Goal: Find specific page/section: Find specific page/section

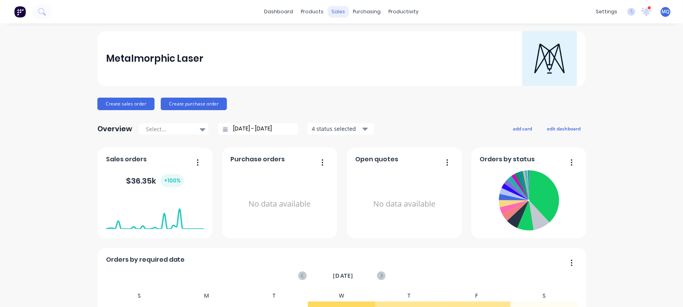
click at [336, 14] on div "sales" at bounding box center [339, 12] width 22 height 12
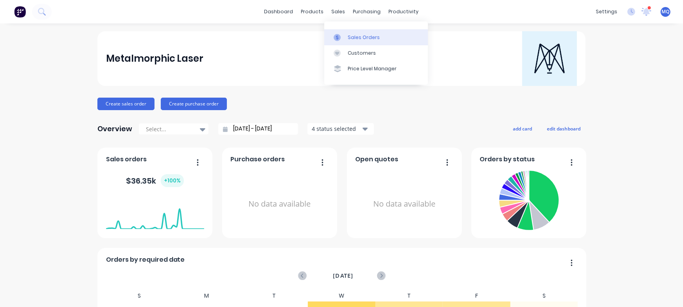
click at [344, 36] on div at bounding box center [340, 37] width 12 height 7
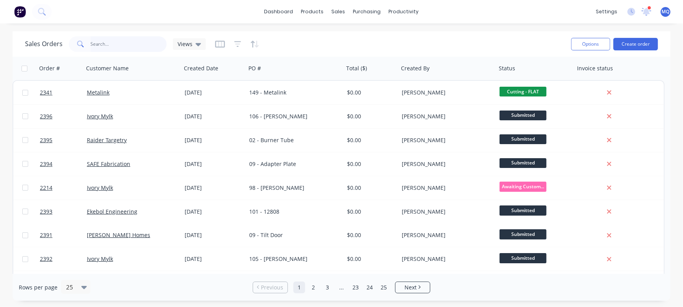
click at [120, 46] on input "text" at bounding box center [129, 44] width 76 height 16
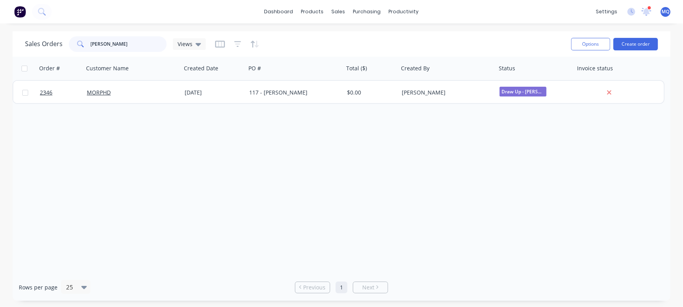
click at [105, 46] on input "[PERSON_NAME]" at bounding box center [129, 44] width 76 height 16
type input "metalink"
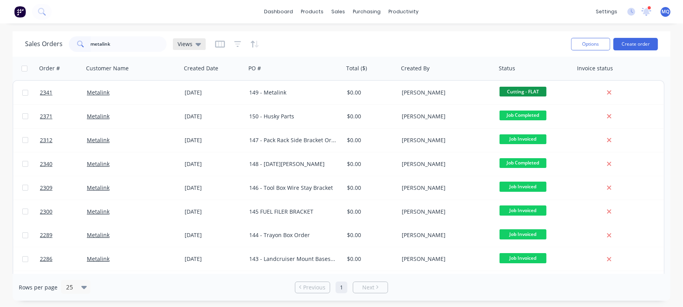
click at [190, 43] on span "Views" at bounding box center [185, 44] width 15 height 8
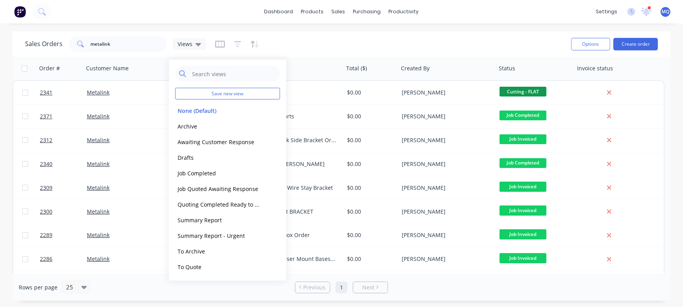
click at [338, 37] on div "Sales Orders metalink Views" at bounding box center [295, 43] width 540 height 19
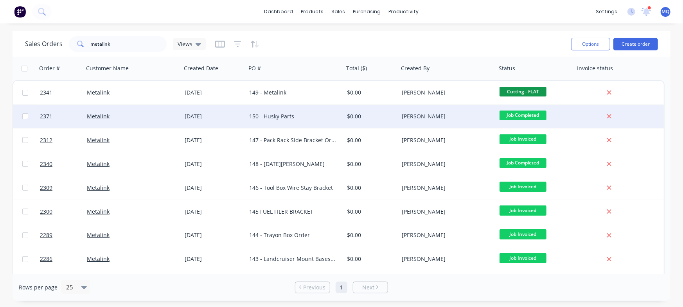
click at [316, 117] on div "150 - Husky Parts" at bounding box center [292, 117] width 87 height 8
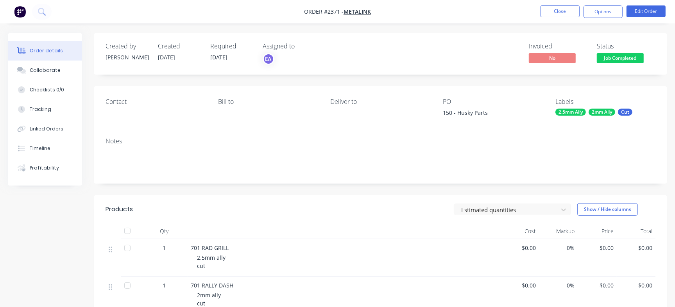
click at [50, 147] on button "Timeline" at bounding box center [45, 149] width 74 height 20
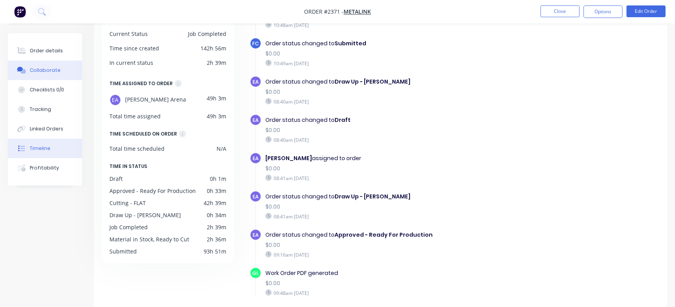
click at [47, 73] on div "Collaborate" at bounding box center [45, 70] width 31 height 7
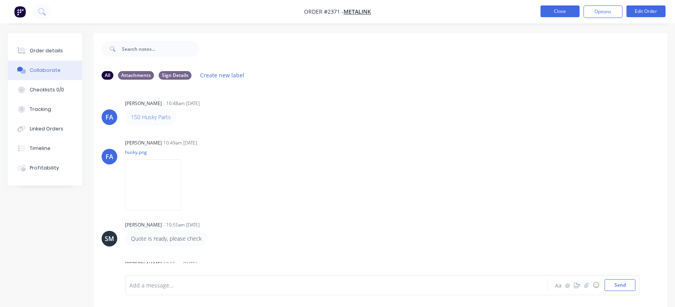
click at [566, 10] on button "Close" at bounding box center [560, 11] width 39 height 12
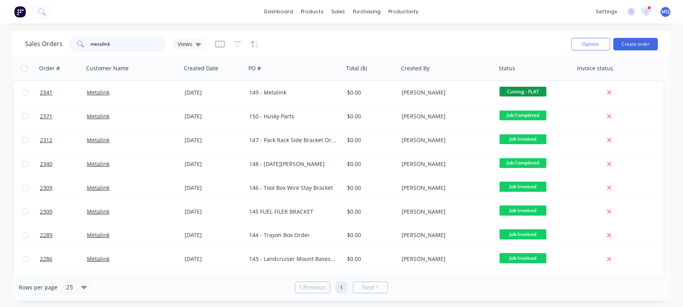
click at [134, 46] on input "metalink" at bounding box center [129, 44] width 76 height 16
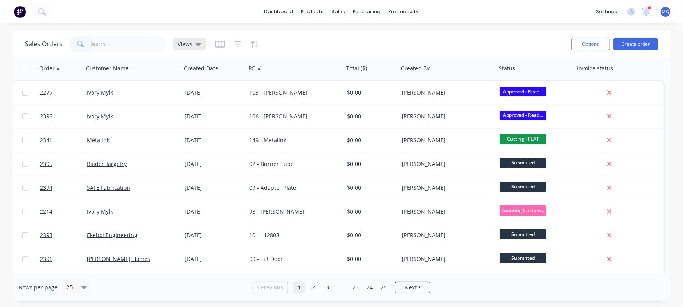
click at [184, 42] on span "Views" at bounding box center [185, 44] width 15 height 8
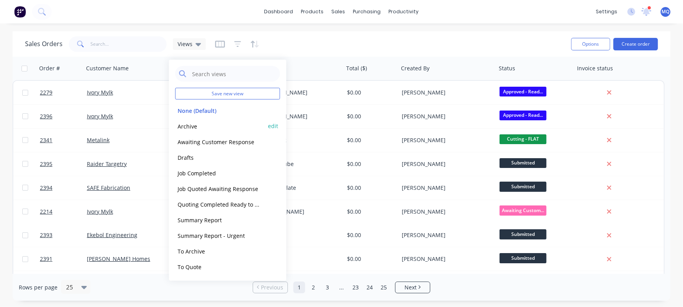
click at [193, 124] on button "Archive" at bounding box center [219, 126] width 89 height 9
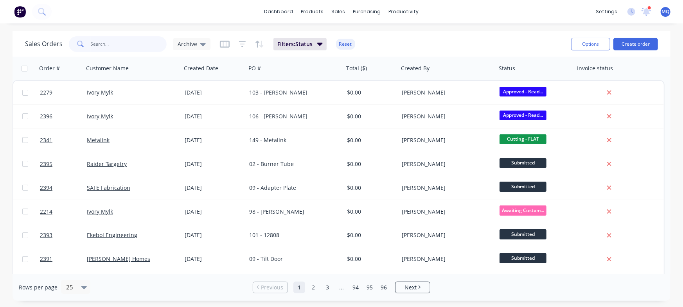
click at [130, 44] on input "text" at bounding box center [129, 44] width 76 height 16
type input "[PERSON_NAME]"
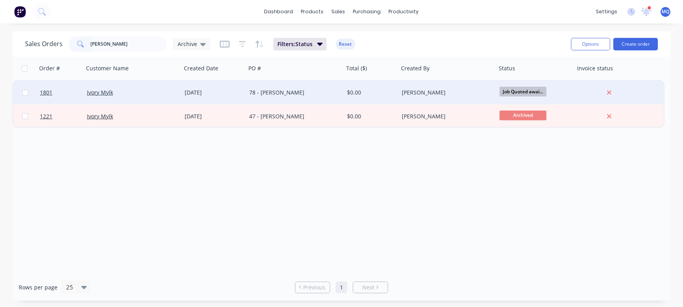
click at [336, 85] on div "78 - [PERSON_NAME]" at bounding box center [295, 92] width 98 height 23
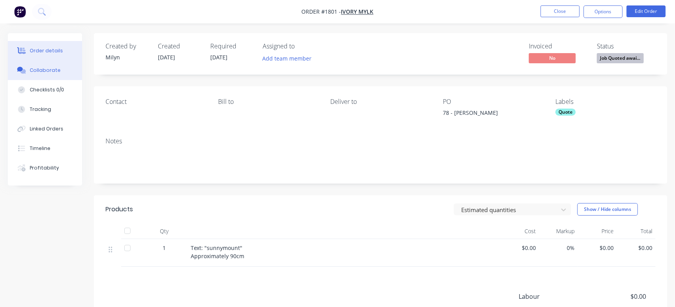
click at [45, 71] on div "Collaborate" at bounding box center [45, 70] width 31 height 7
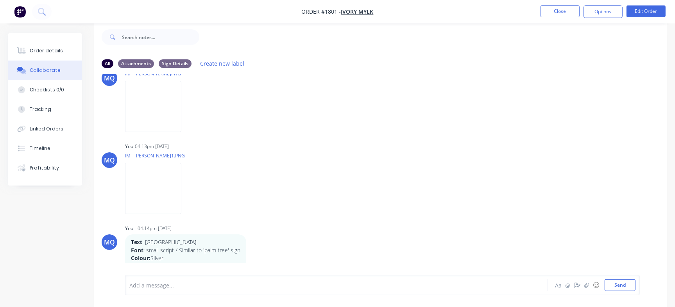
scroll to position [171, 0]
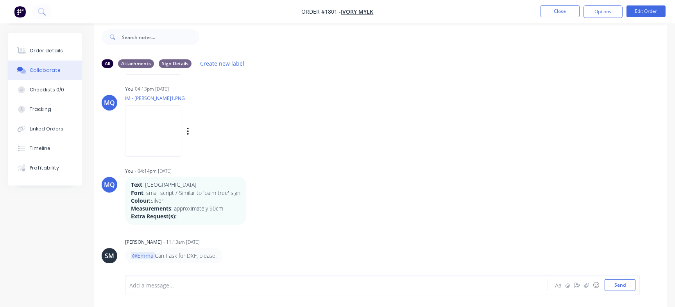
click at [181, 135] on img at bounding box center [153, 131] width 56 height 51
